Goal: Navigation & Orientation: Find specific page/section

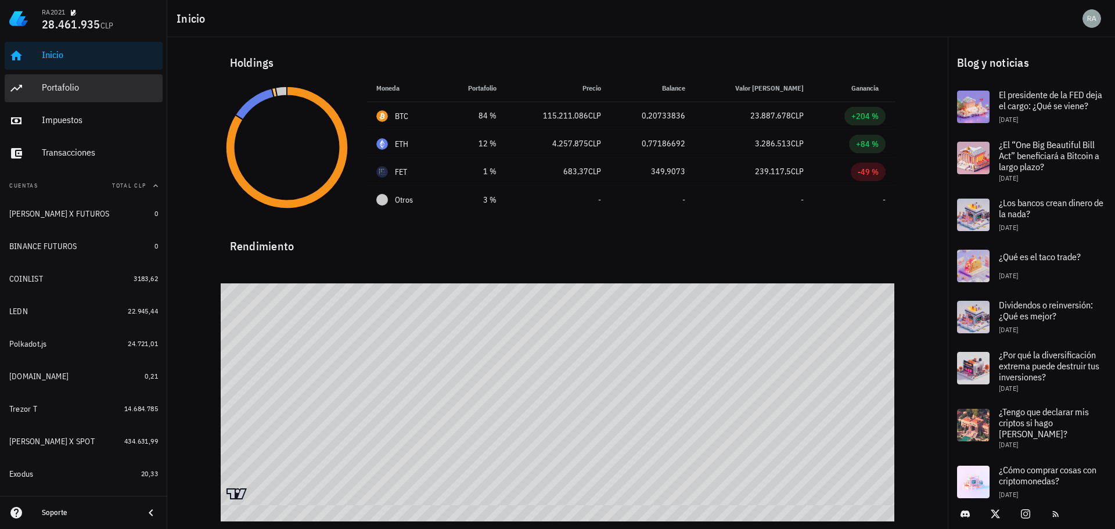
click at [77, 87] on div "Portafolio" at bounding box center [100, 87] width 116 height 11
